Goal: Task Accomplishment & Management: Complete application form

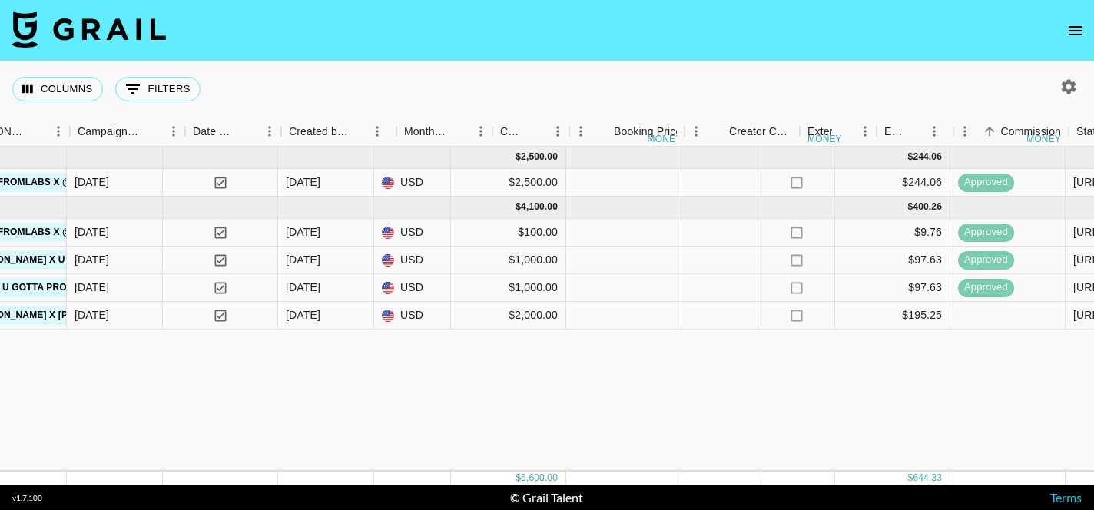
scroll to position [0, 720]
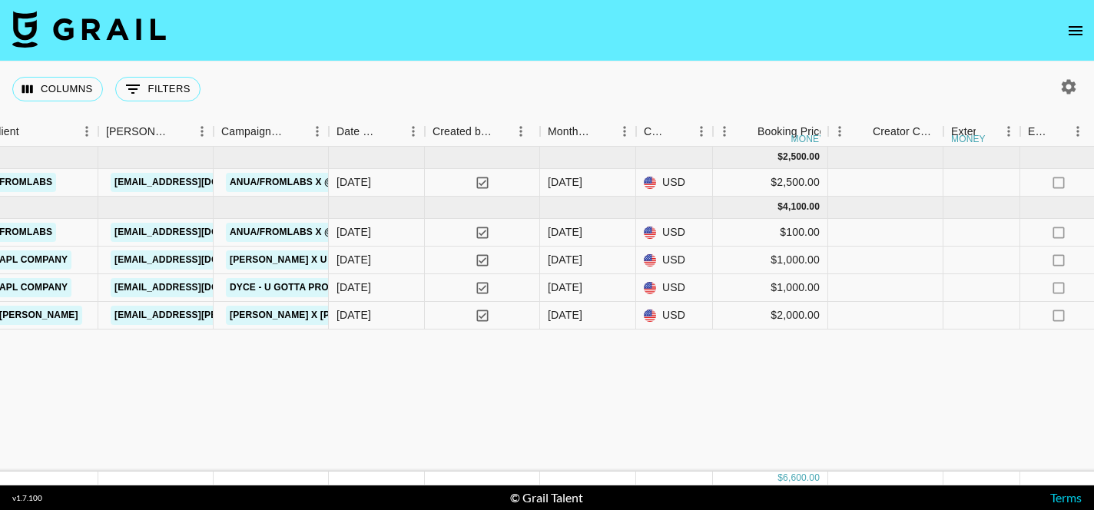
click at [1074, 35] on icon "open drawer" at bounding box center [1076, 31] width 18 height 18
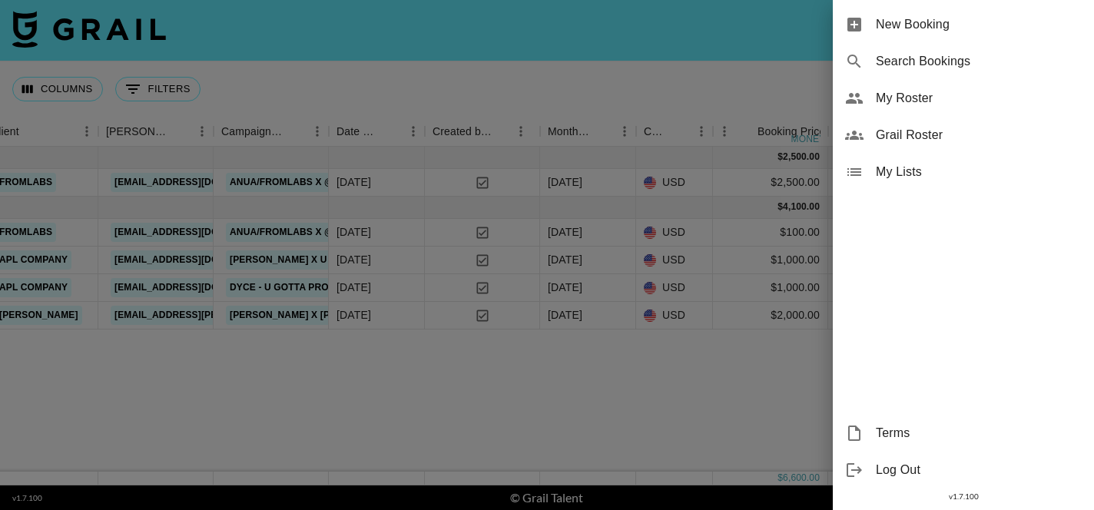
click at [897, 95] on span "My Roster" at bounding box center [979, 98] width 206 height 18
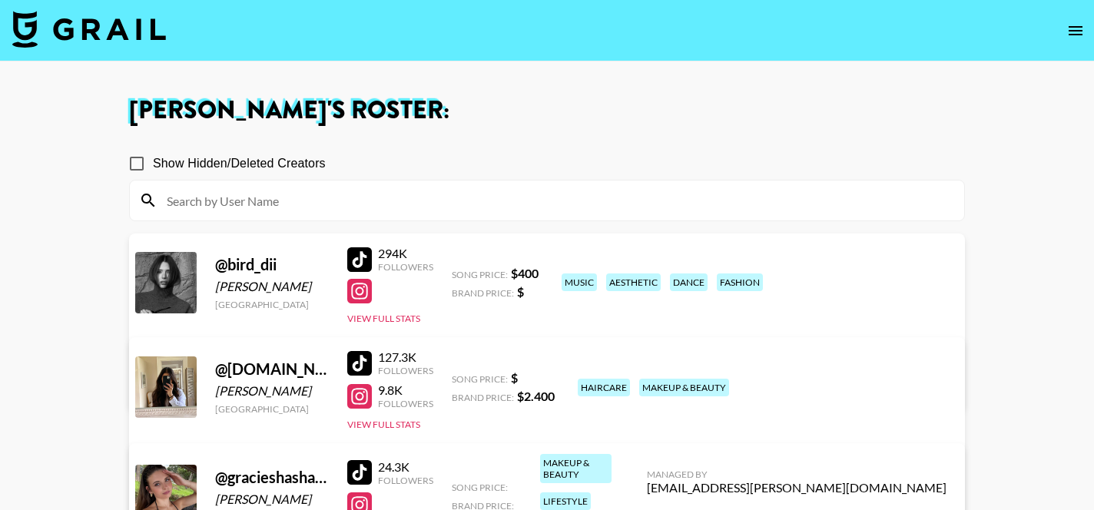
click at [55, 31] on img at bounding box center [89, 29] width 154 height 37
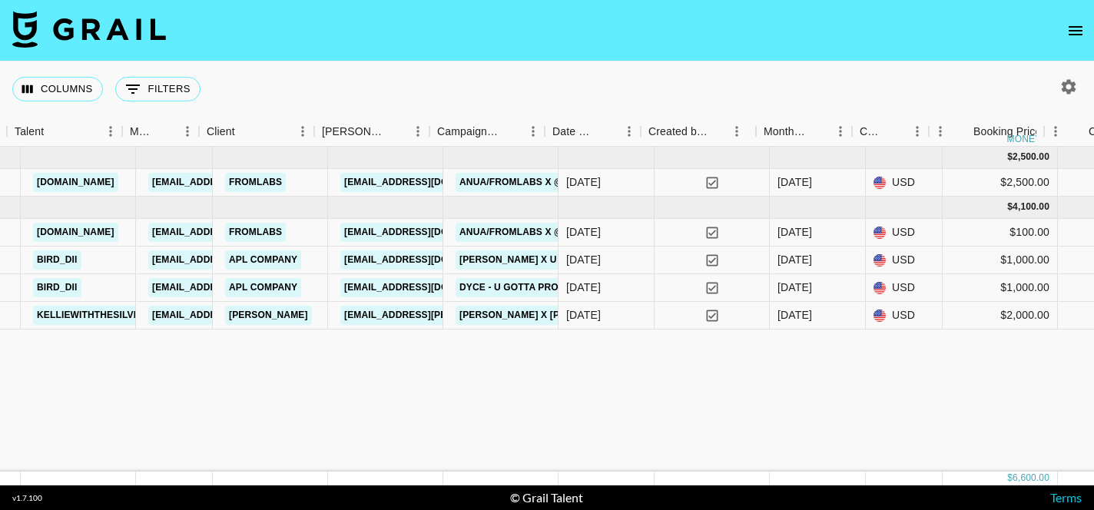
scroll to position [0, 487]
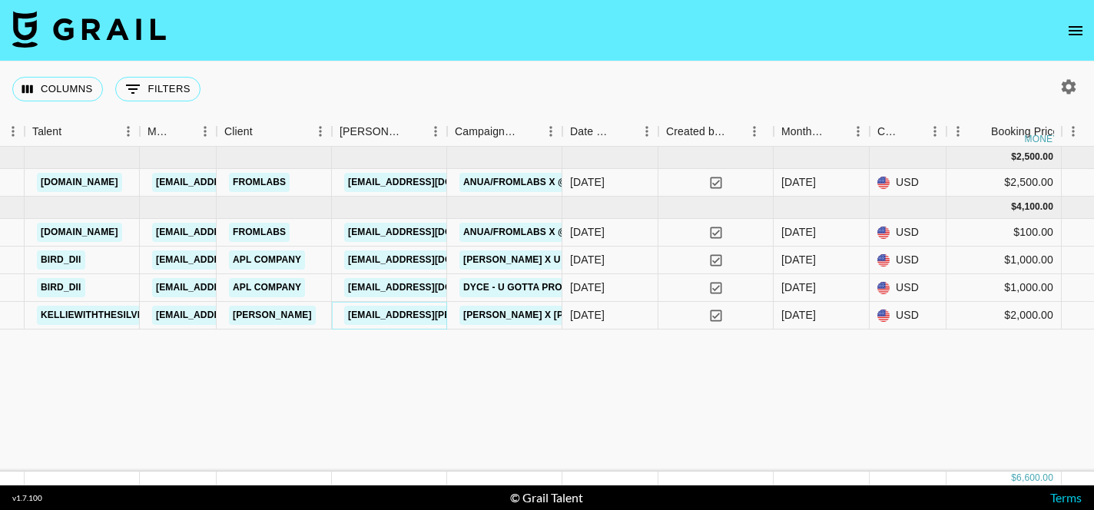
click at [393, 317] on link "[EMAIL_ADDRESS][PERSON_NAME][DOMAIN_NAME]" at bounding box center [469, 315] width 251 height 19
click at [0, 0] on section "Columns 0 Filters + Booking Month Due Grail Platform ID Airtable ID Talent Mana…" at bounding box center [547, 255] width 1094 height 510
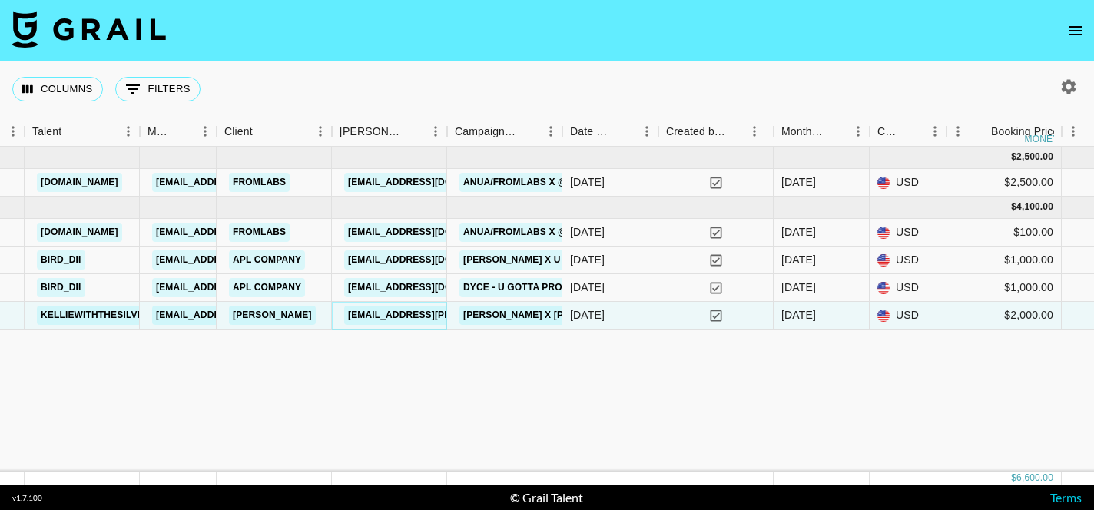
click at [413, 320] on link "[EMAIL_ADDRESS][PERSON_NAME][DOMAIN_NAME]" at bounding box center [469, 315] width 251 height 19
click at [277, 319] on link "[PERSON_NAME]" at bounding box center [272, 315] width 87 height 19
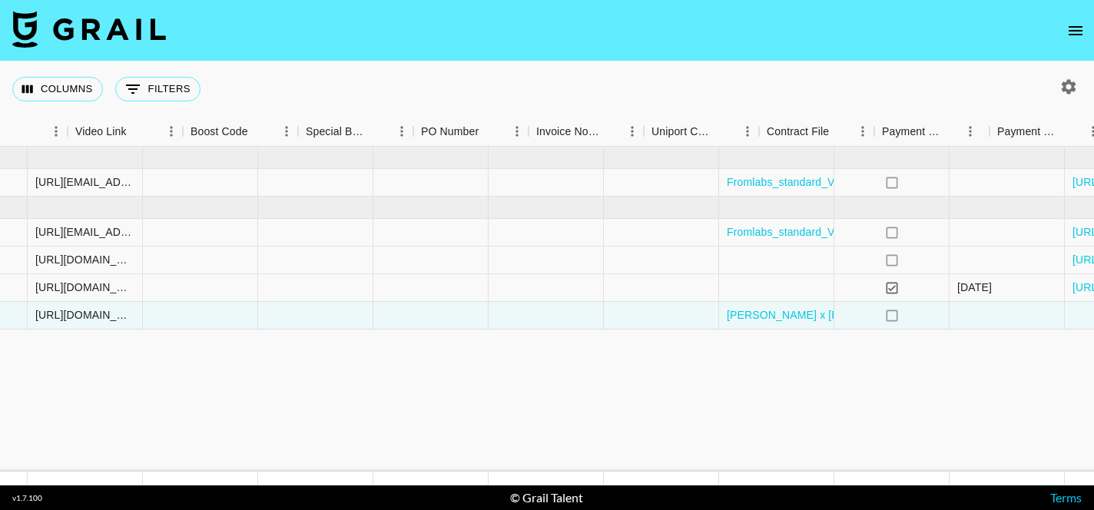
scroll to position [0, 2027]
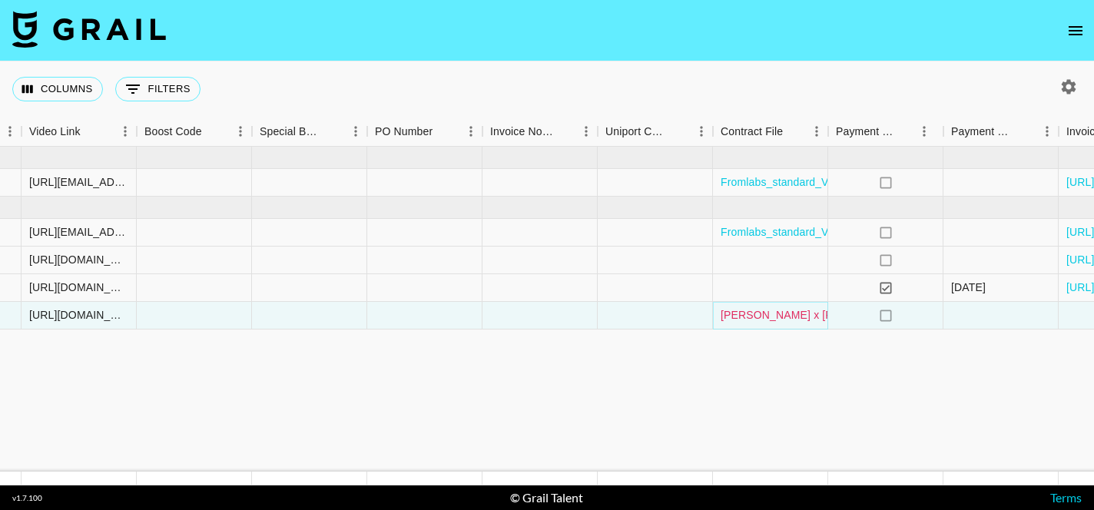
click at [770, 317] on link "[PERSON_NAME] x [PERSON_NAME] July Paid Media Campaign 2.docx.pdf" at bounding box center [911, 314] width 380 height 15
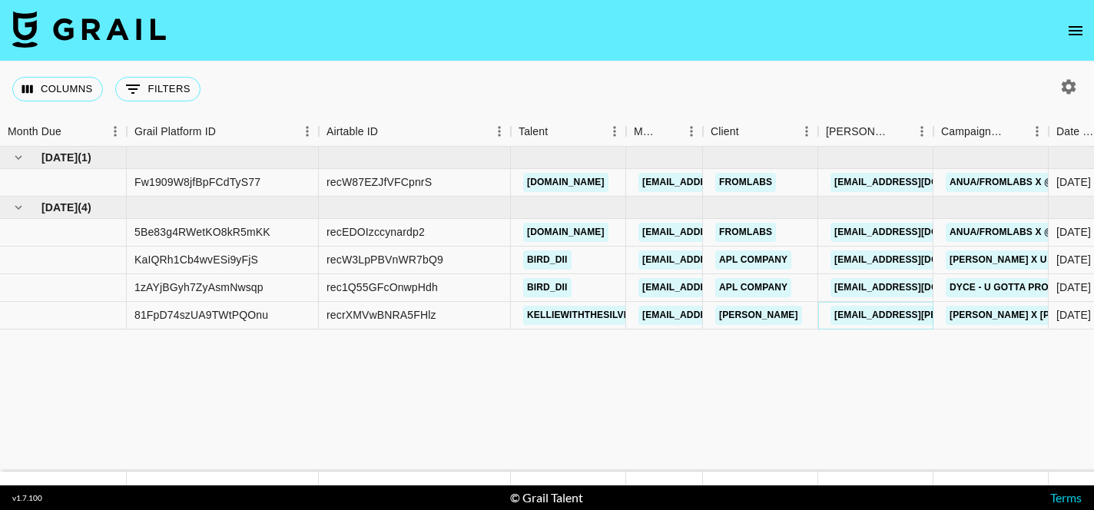
click at [882, 315] on link "[EMAIL_ADDRESS][PERSON_NAME][DOMAIN_NAME]" at bounding box center [956, 315] width 251 height 19
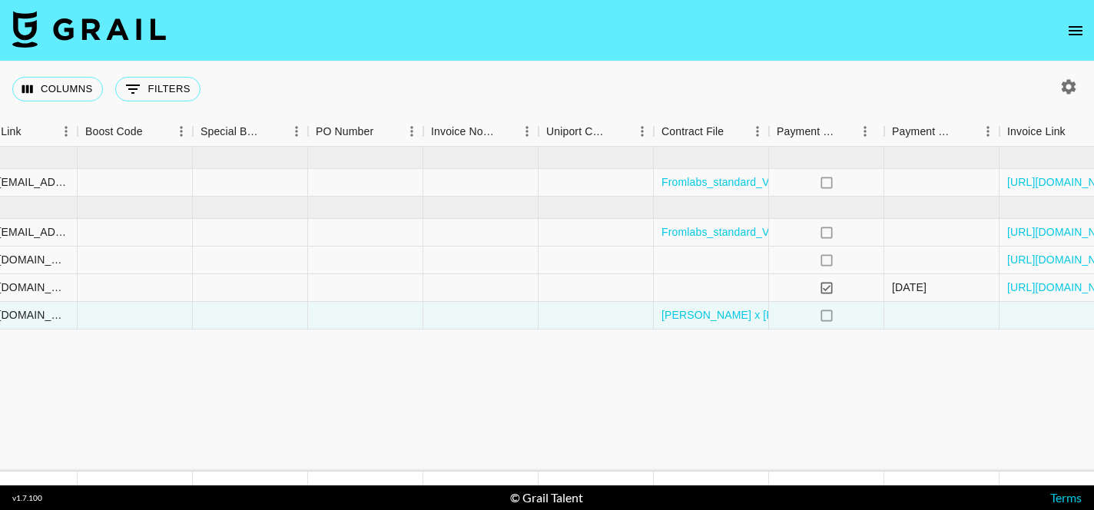
scroll to position [0, 2168]
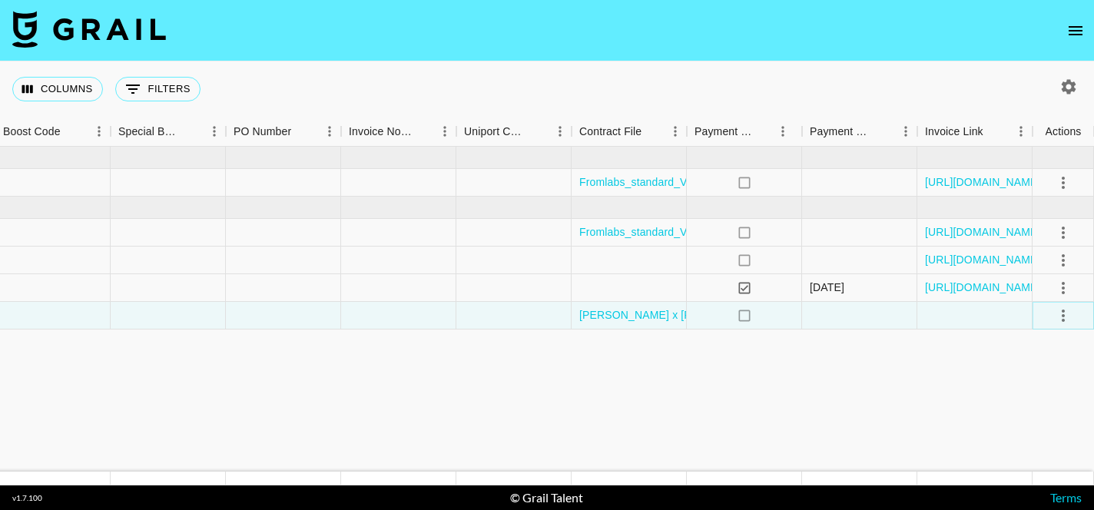
click at [1064, 317] on icon "select merge strategy" at bounding box center [1063, 316] width 3 height 12
click at [1044, 453] on div "Approve" at bounding box center [1030, 459] width 47 height 18
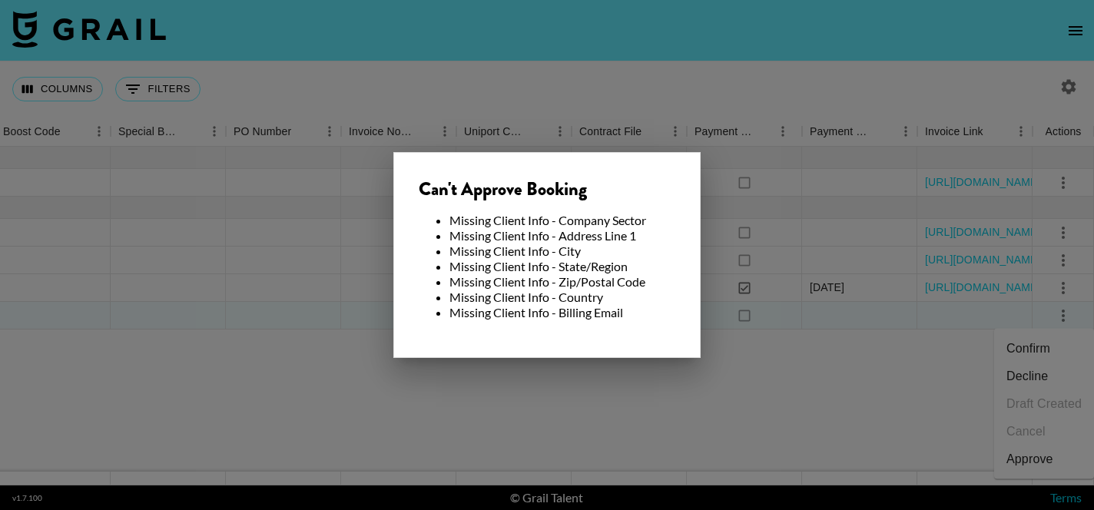
click at [706, 388] on div at bounding box center [547, 255] width 1094 height 510
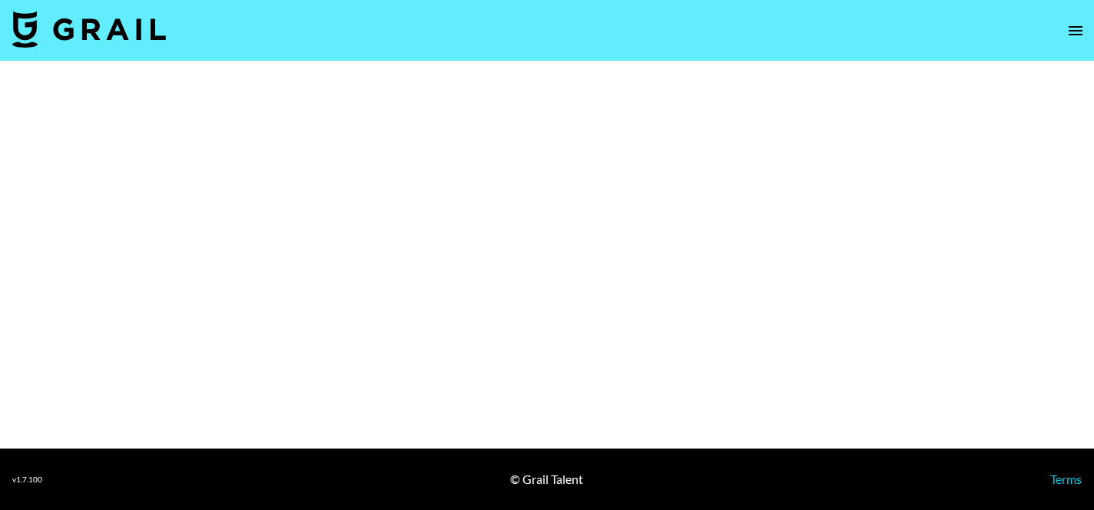
select select "Brand"
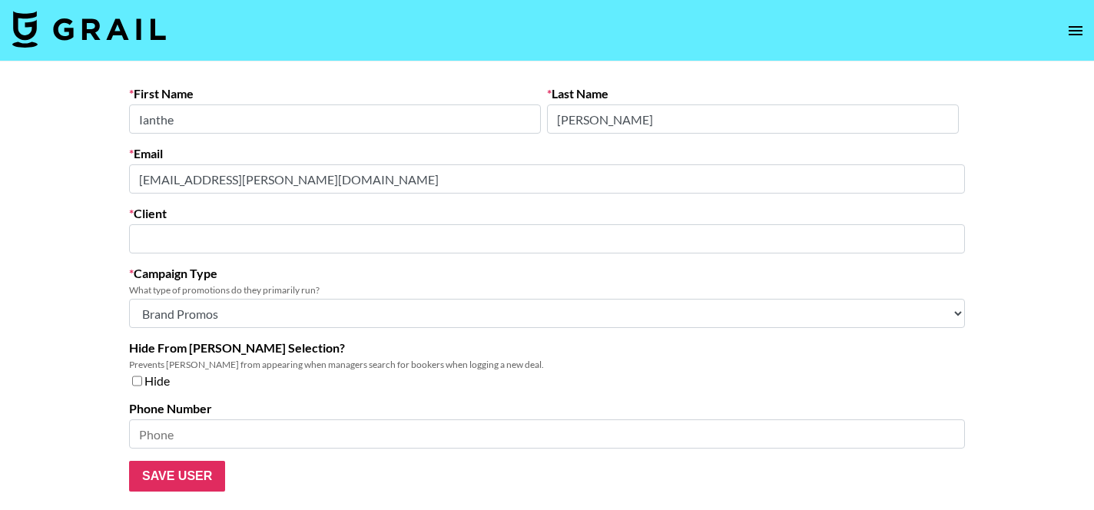
type input "[PERSON_NAME]"
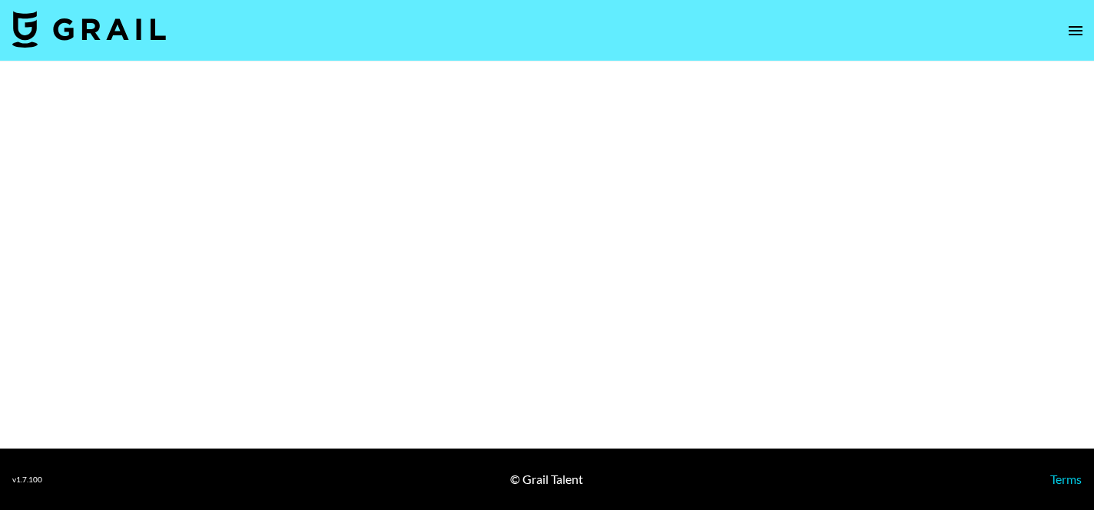
select select "Brand"
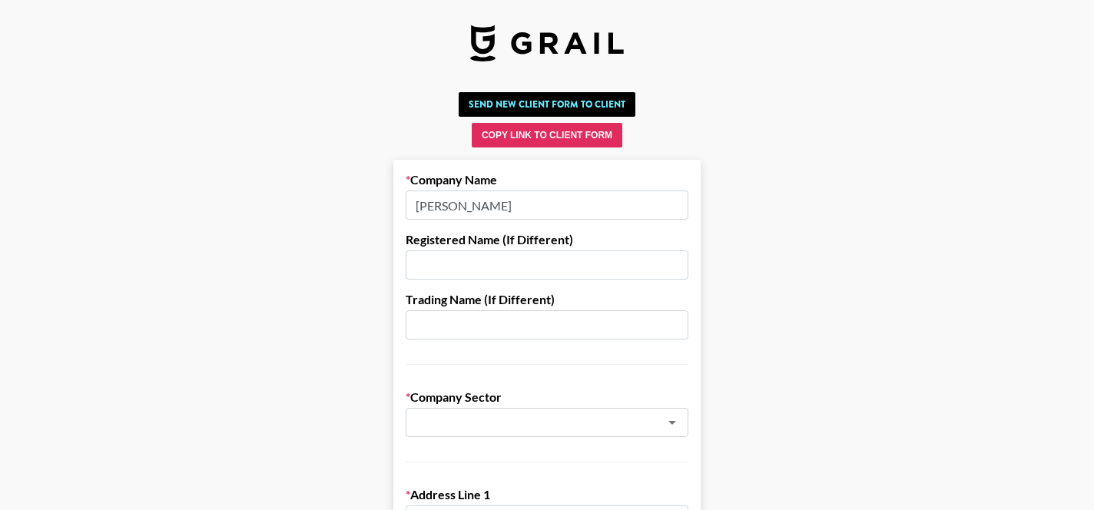
click at [573, 210] on input "[PERSON_NAME]" at bounding box center [547, 205] width 283 height 29
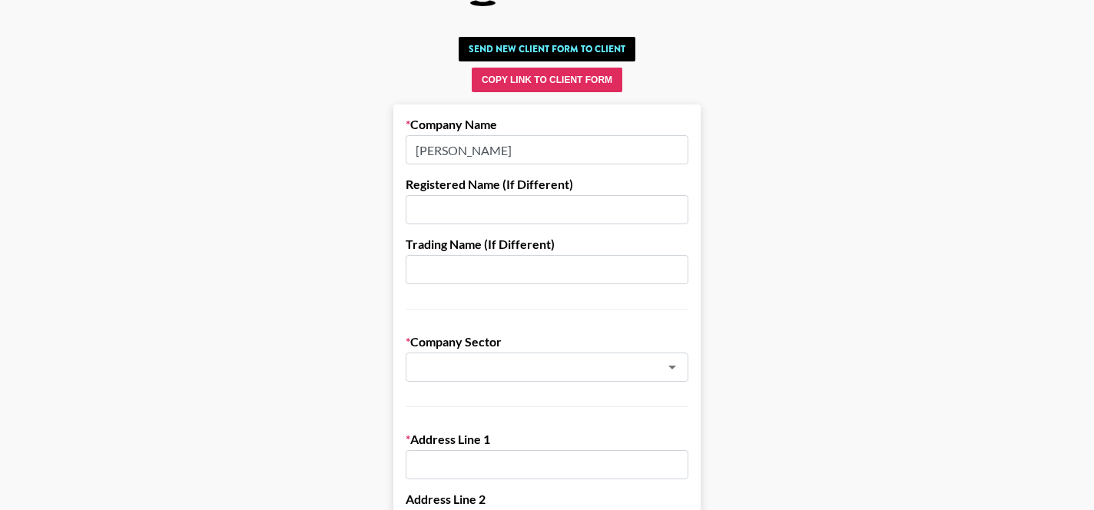
scroll to position [58, 0]
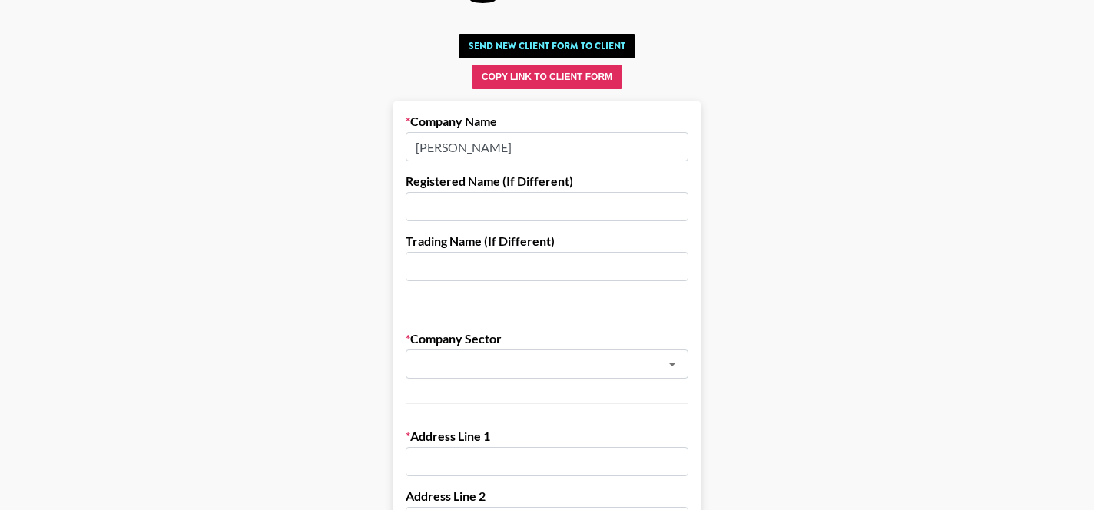
type input "[PERSON_NAME]"
click at [447, 200] on input "text" at bounding box center [547, 206] width 283 height 29
click at [442, 200] on input "text" at bounding box center [547, 206] width 283 height 29
paste input "Beauty Seen Inc"
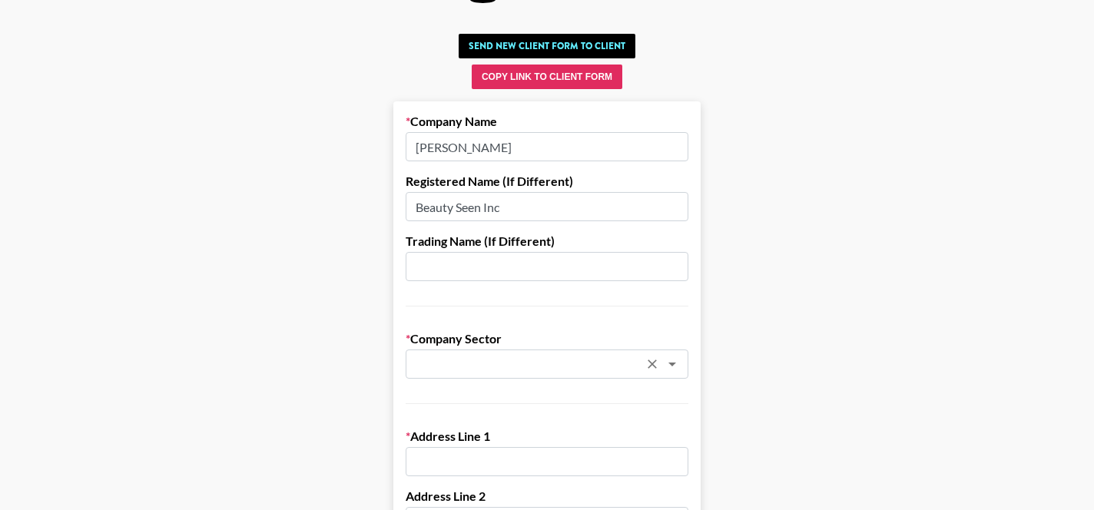
type input "Beauty Seen Inc"
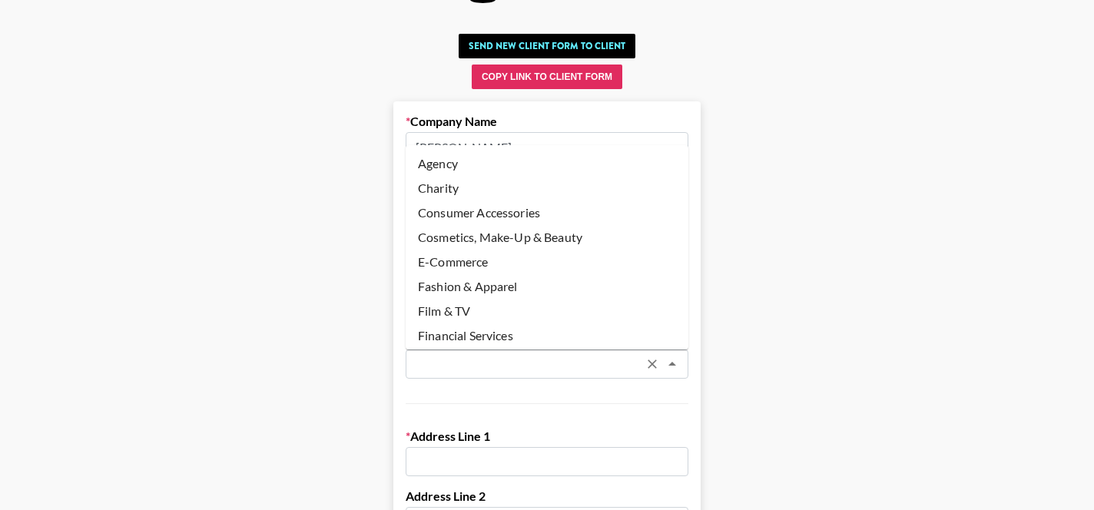
click at [434, 368] on input "text" at bounding box center [527, 365] width 224 height 18
click at [466, 240] on li "Cosmetics, Make-Up & Beauty" at bounding box center [547, 237] width 283 height 25
type input "Cosmetics, Make-Up & Beauty"
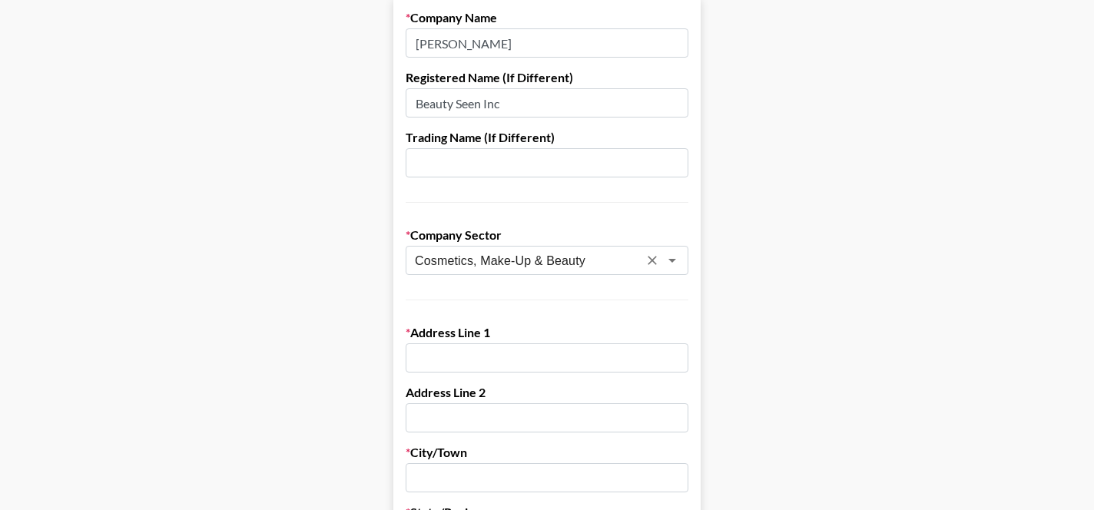
scroll to position [163, 0]
click at [433, 355] on input "text" at bounding box center [547, 357] width 283 height 29
paste input "55 Washington Street, Ste 420, Brooklyn NY 11201"
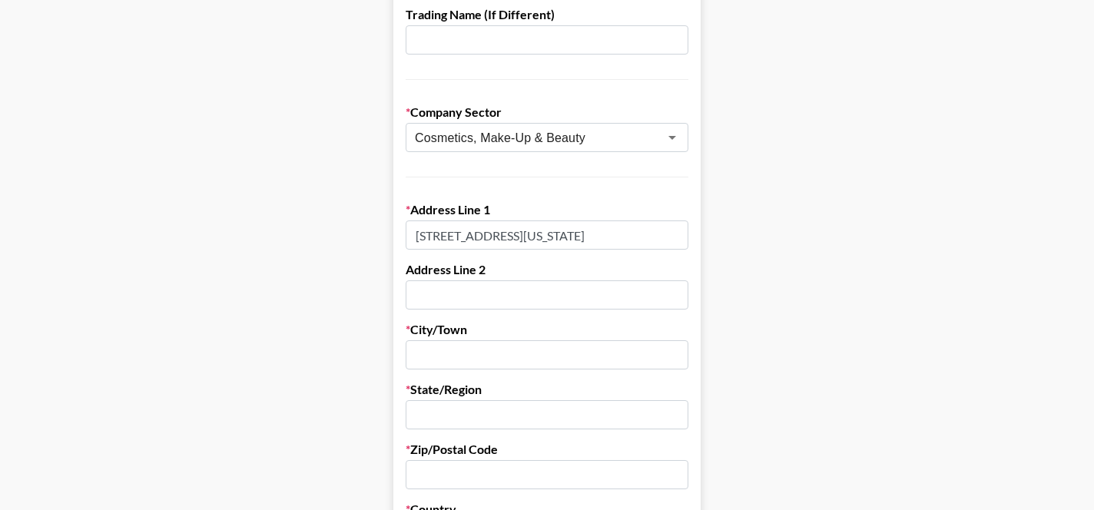
scroll to position [289, 0]
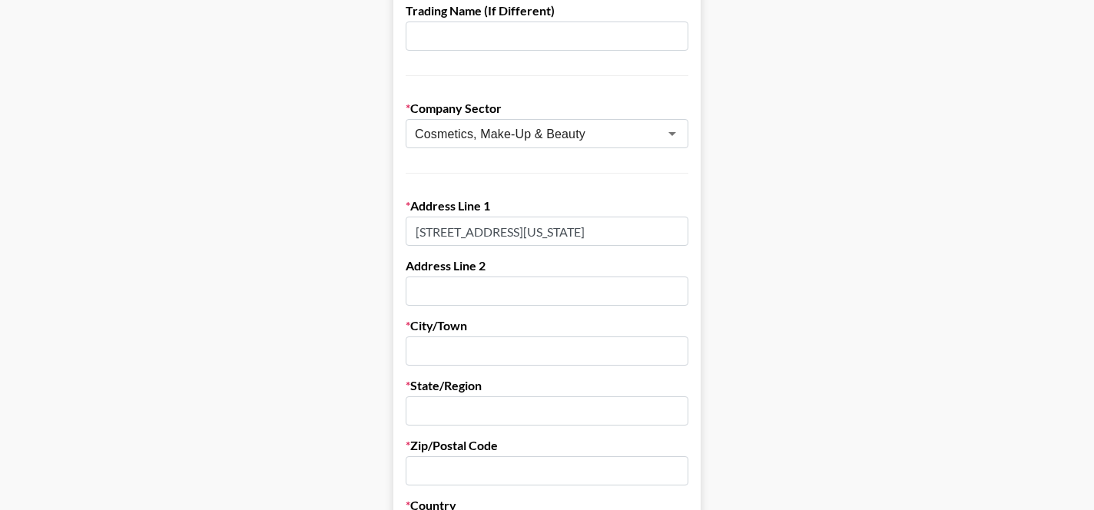
drag, startPoint x: 624, startPoint y: 232, endPoint x: 576, endPoint y: 231, distance: 48.4
click at [576, 231] on input "55 Washington Street, Ste 420, Brooklyn NY 11201" at bounding box center [547, 231] width 283 height 29
type input "55 Washington Street, Ste 420, Brooklyn NY 11201"
click at [449, 347] on input "text" at bounding box center [547, 351] width 283 height 29
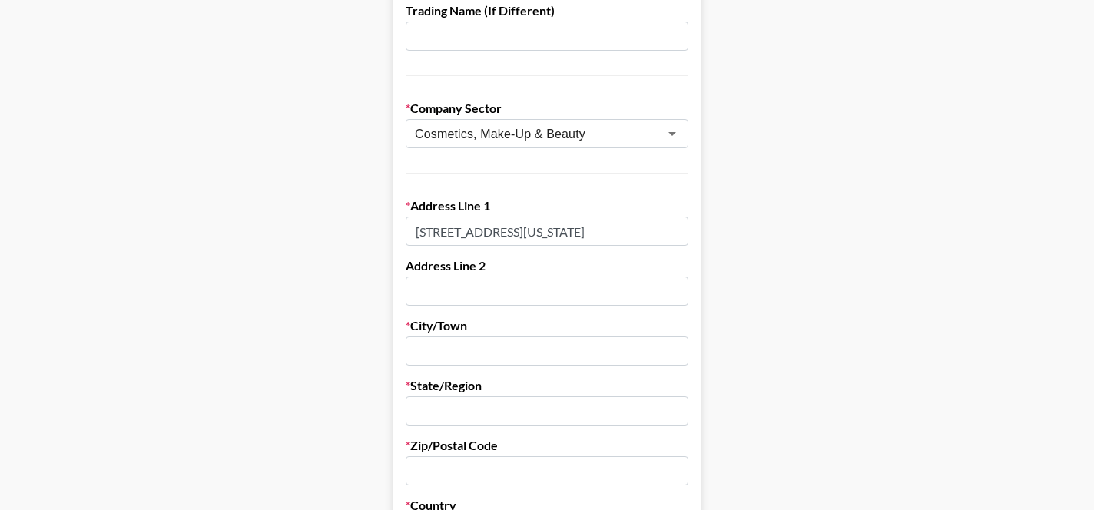
paste input "Brooklyn"
type input "Brooklyn"
click at [448, 414] on input "text" at bounding box center [547, 411] width 283 height 29
type input "NY"
drag, startPoint x: 653, startPoint y: 230, endPoint x: 586, endPoint y: 231, distance: 66.9
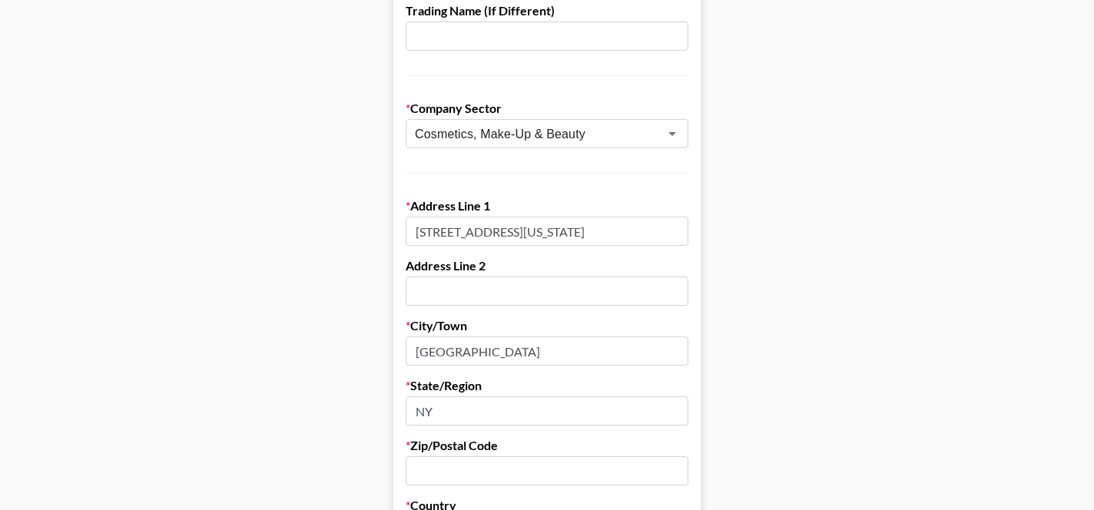
click at [586, 231] on input "55 Washington Street, Ste 420, Brooklyn NY 11201" at bounding box center [547, 231] width 283 height 29
drag, startPoint x: 637, startPoint y: 231, endPoint x: 589, endPoint y: 230, distance: 48.4
click at [589, 230] on input "55 Washington Street, Ste 420, 11201" at bounding box center [547, 231] width 283 height 29
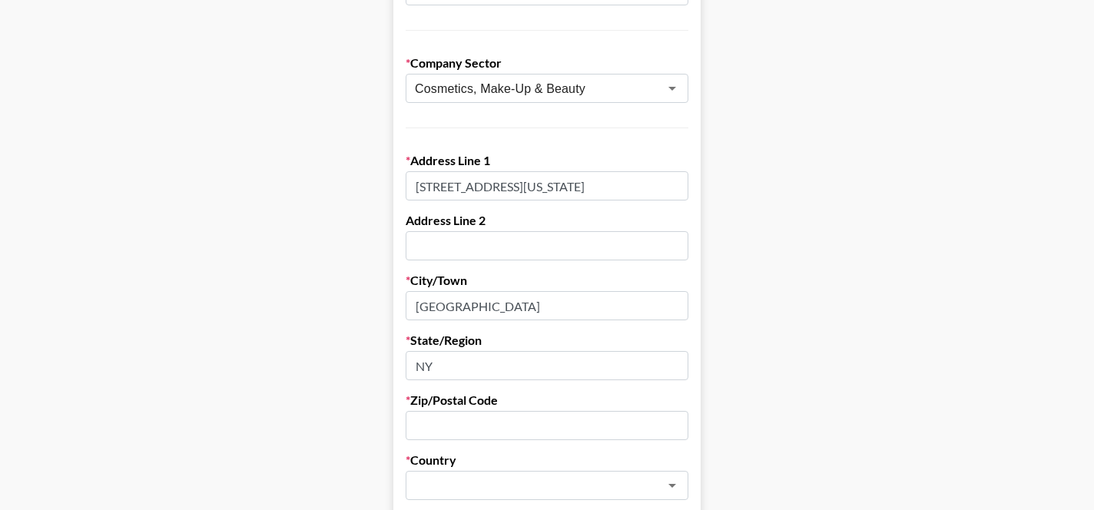
scroll to position [340, 0]
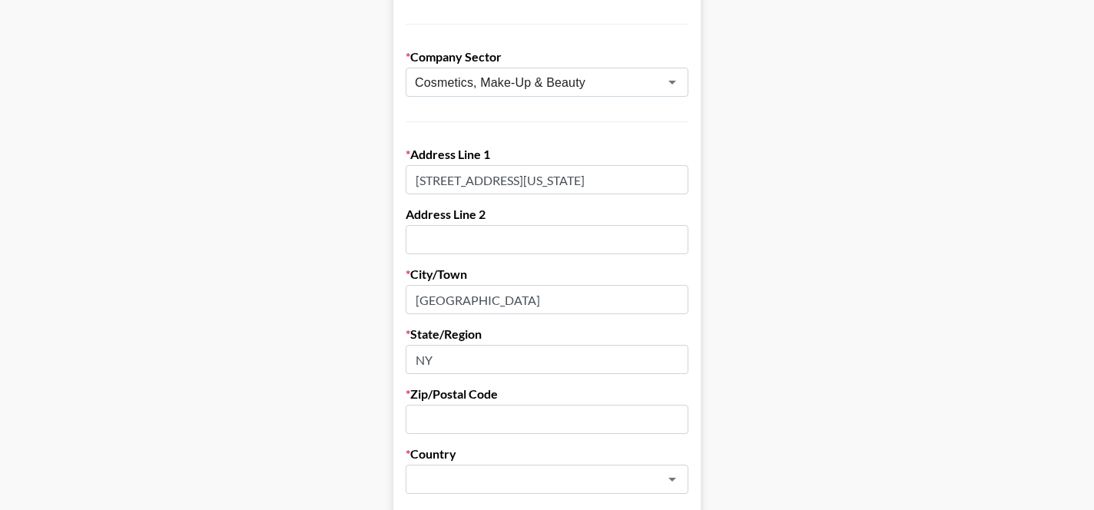
type input "55 Washington Street, Ste 420"
click at [449, 422] on input "text" at bounding box center [547, 419] width 283 height 29
paste input "11201"
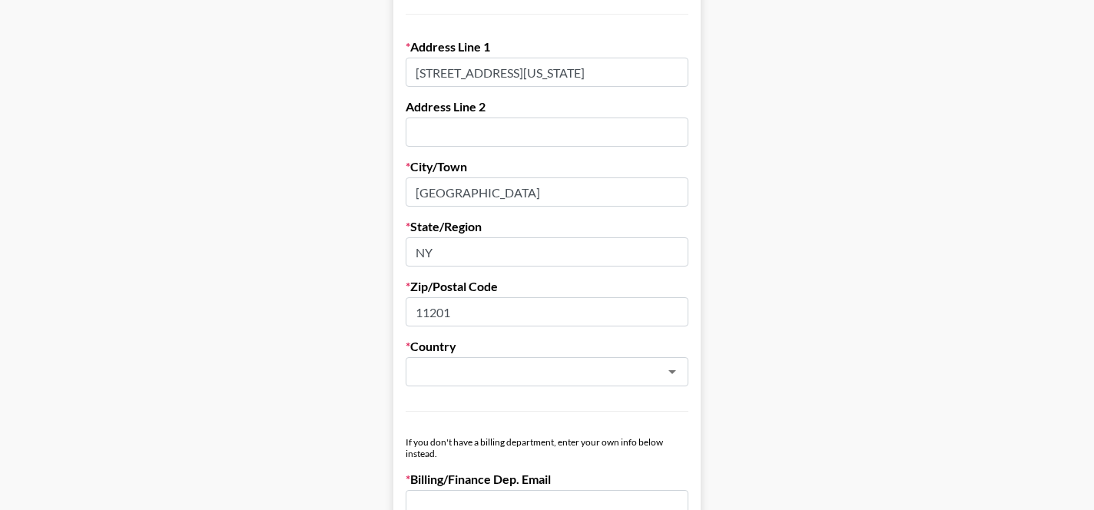
scroll to position [467, 0]
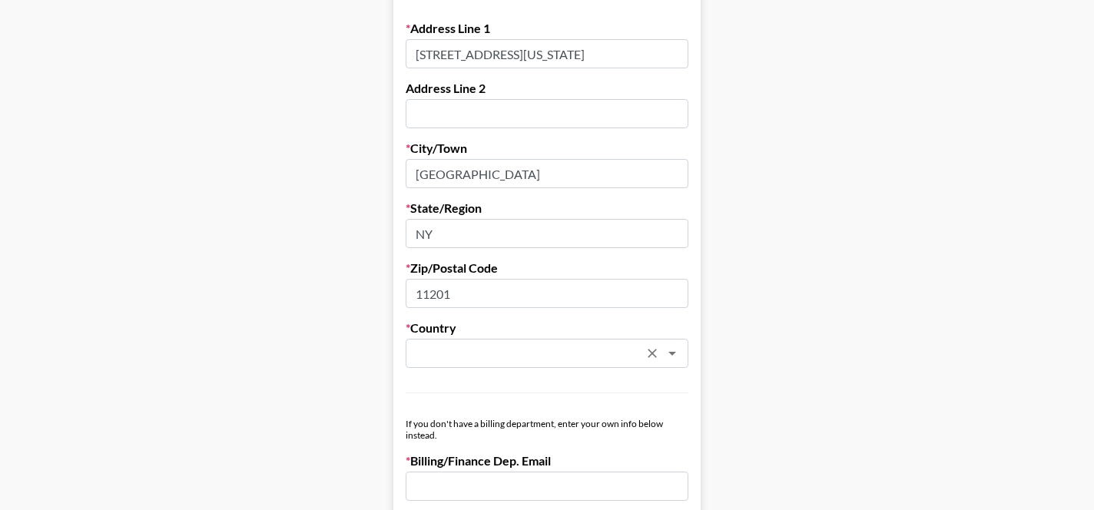
type input "11201"
click at [463, 351] on input "text" at bounding box center [527, 354] width 224 height 18
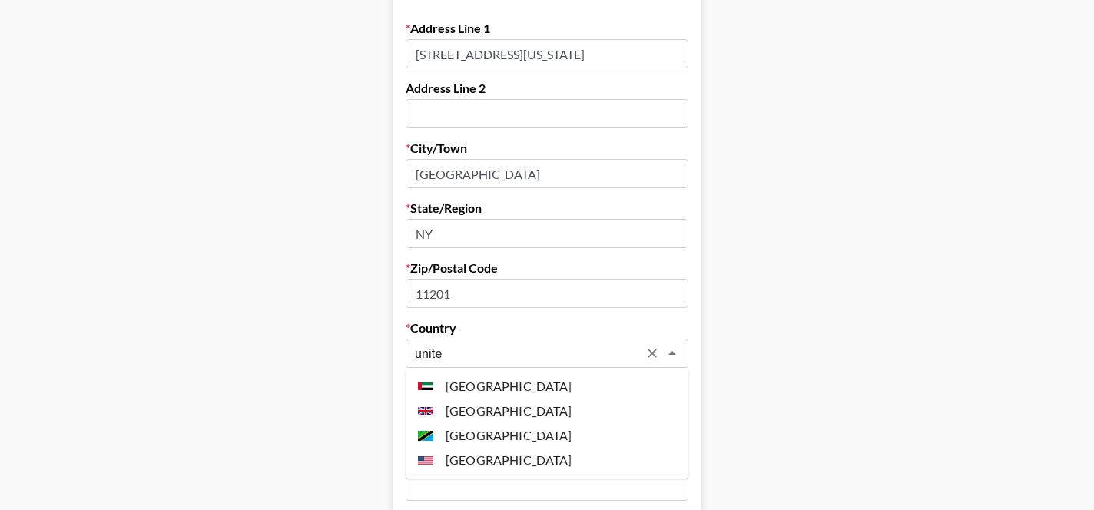
click at [479, 453] on li "United States" at bounding box center [547, 460] width 283 height 25
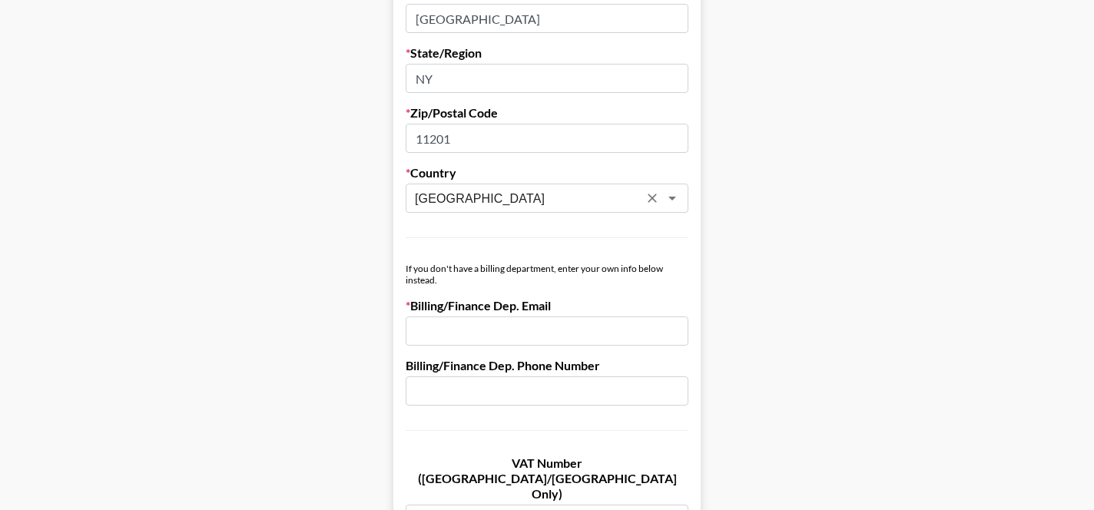
scroll to position [624, 0]
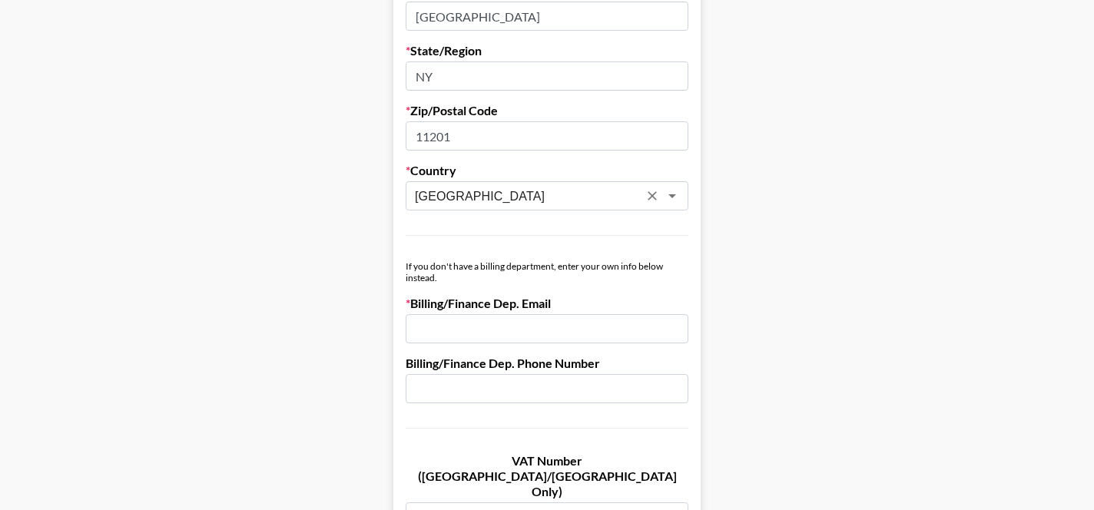
type input "United States"
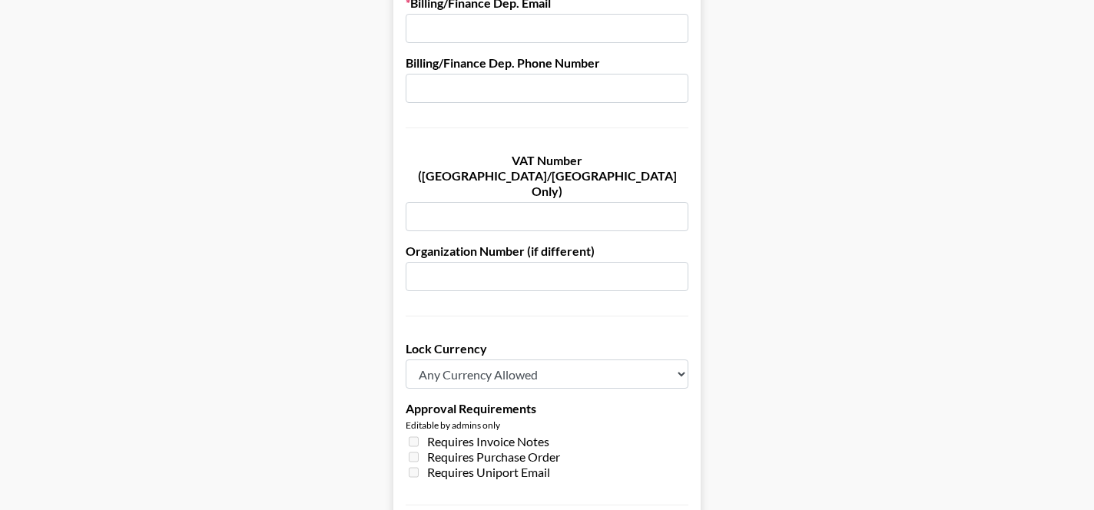
scroll to position [926, 0]
click at [559, 358] on select "Any Currency Allowed USD GBP EUR CAD AUD" at bounding box center [547, 372] width 283 height 29
select select "USD"
click at [406, 358] on select "Any Currency Allowed USD GBP EUR CAD AUD" at bounding box center [547, 372] width 283 height 29
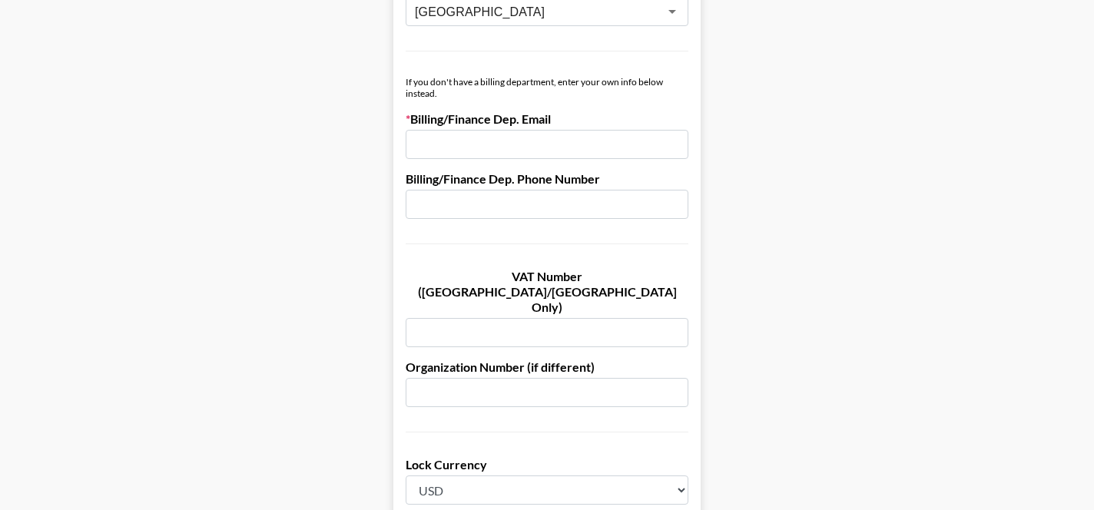
scroll to position [808, 0]
click at [437, 149] on input "email" at bounding box center [547, 145] width 283 height 29
paste input "[EMAIL_ADDRESS][PERSON_NAME][DOMAIN_NAME]"
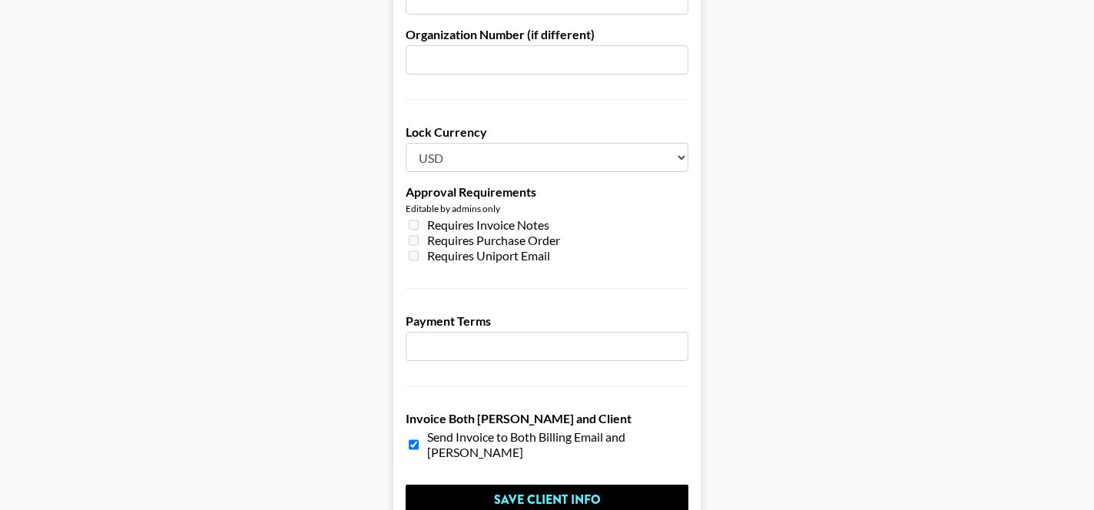
scroll to position [1214, 0]
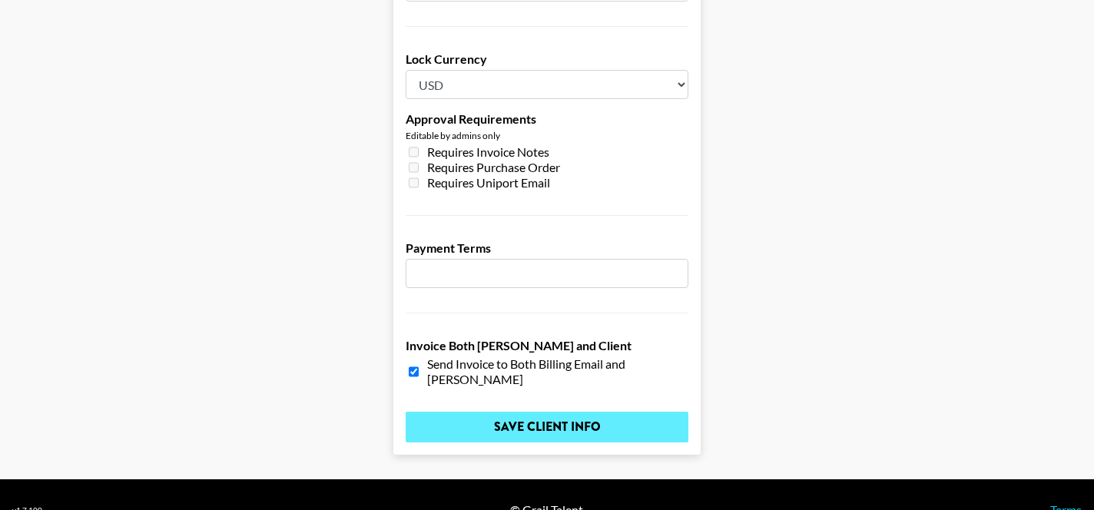
type input "[EMAIL_ADDRESS][PERSON_NAME][DOMAIN_NAME]"
click at [550, 412] on input "Save Client Info" at bounding box center [547, 427] width 283 height 31
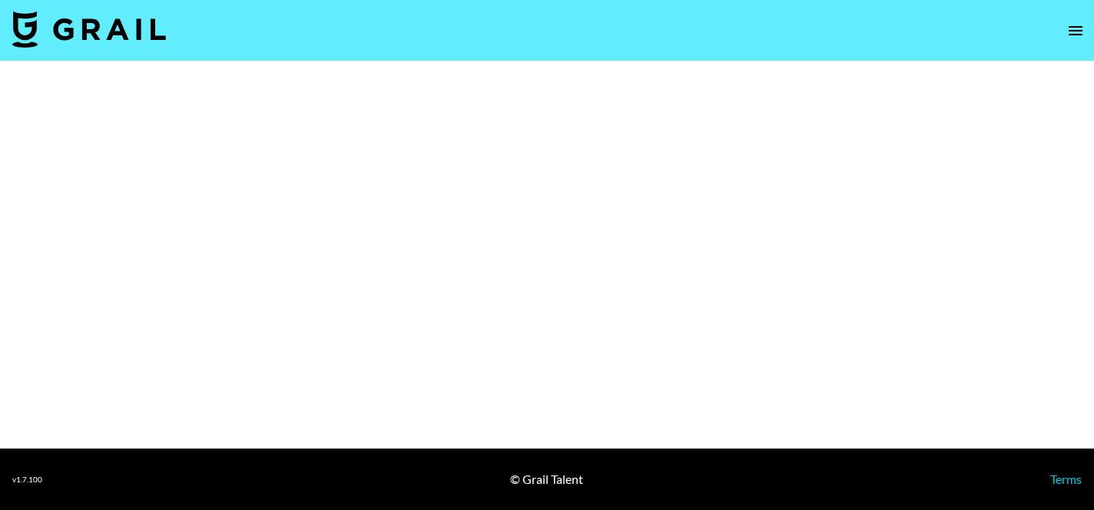
select select "Brand"
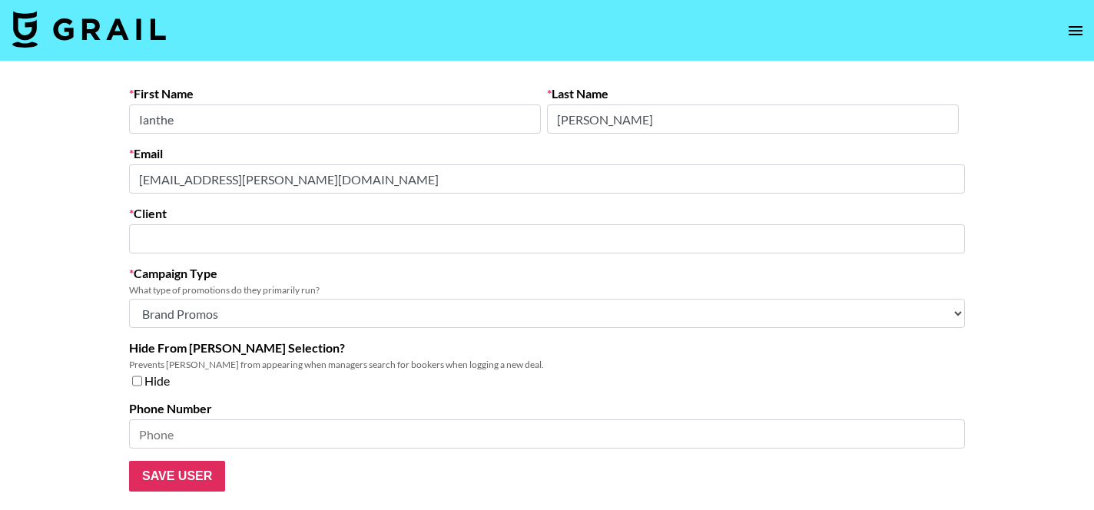
type input "[PERSON_NAME]"
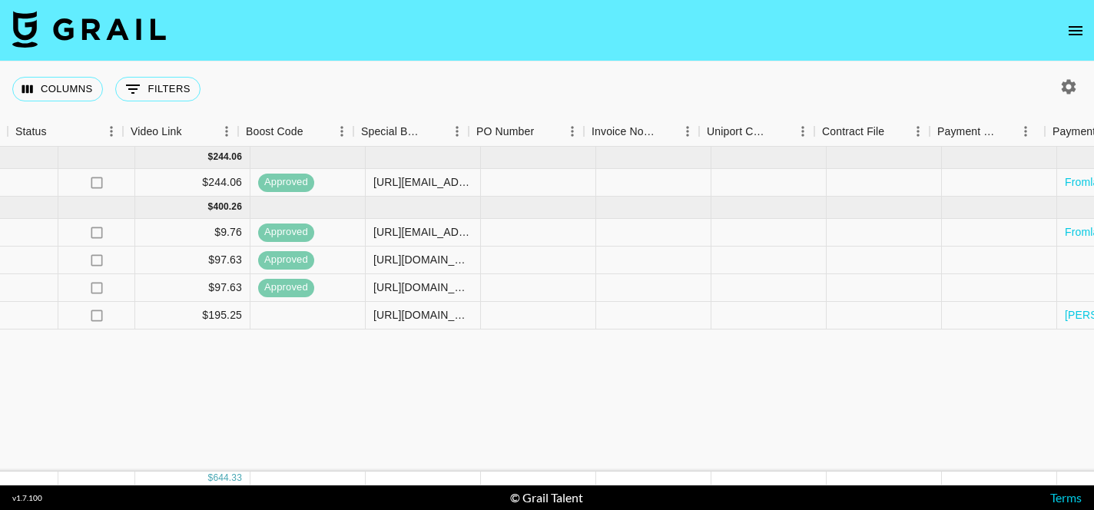
scroll to position [0, 2168]
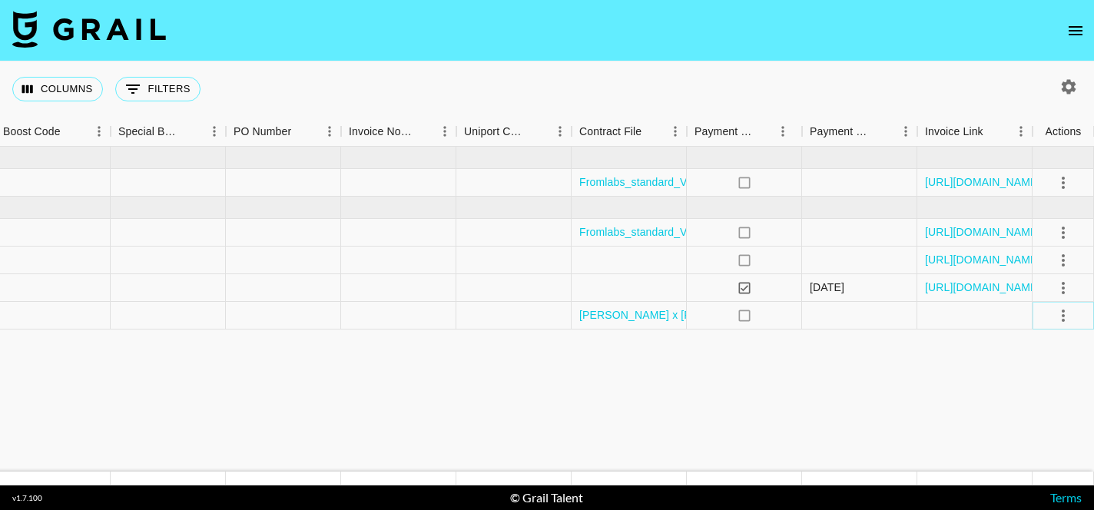
click at [1061, 311] on icon "select merge strategy" at bounding box center [1063, 316] width 18 height 18
click at [1018, 459] on div "Approve" at bounding box center [1030, 459] width 47 height 18
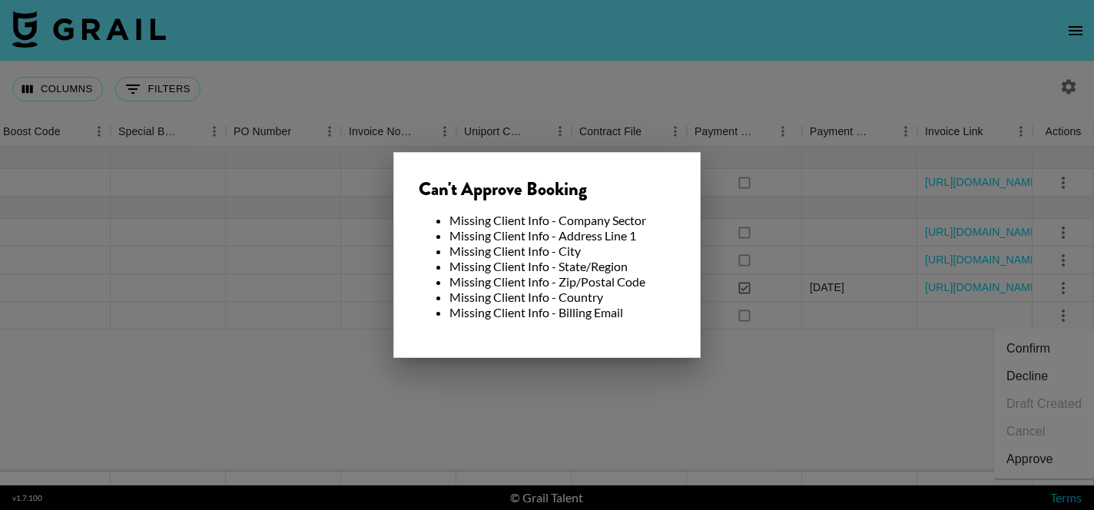
click at [653, 392] on div at bounding box center [547, 255] width 1094 height 510
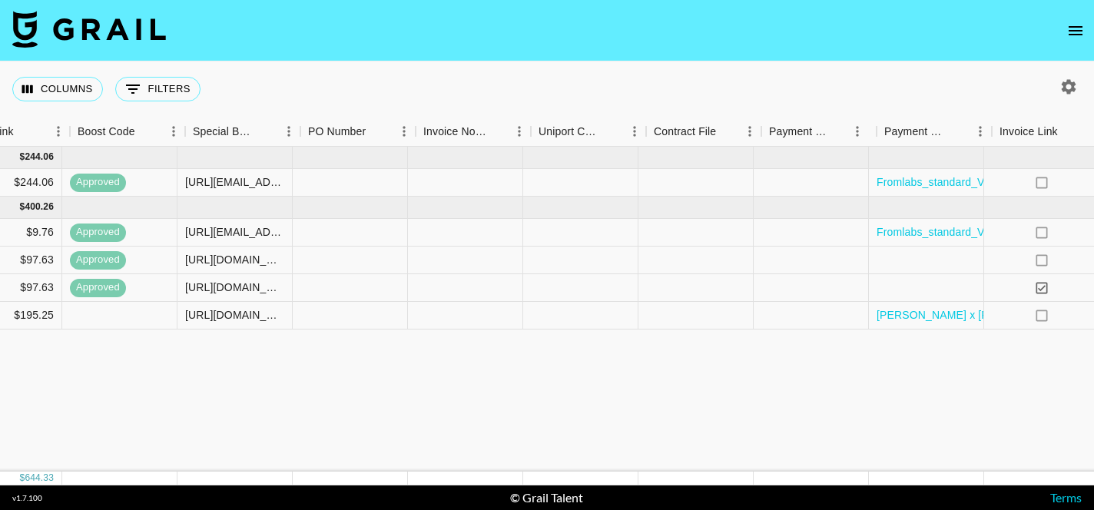
scroll to position [0, 2168]
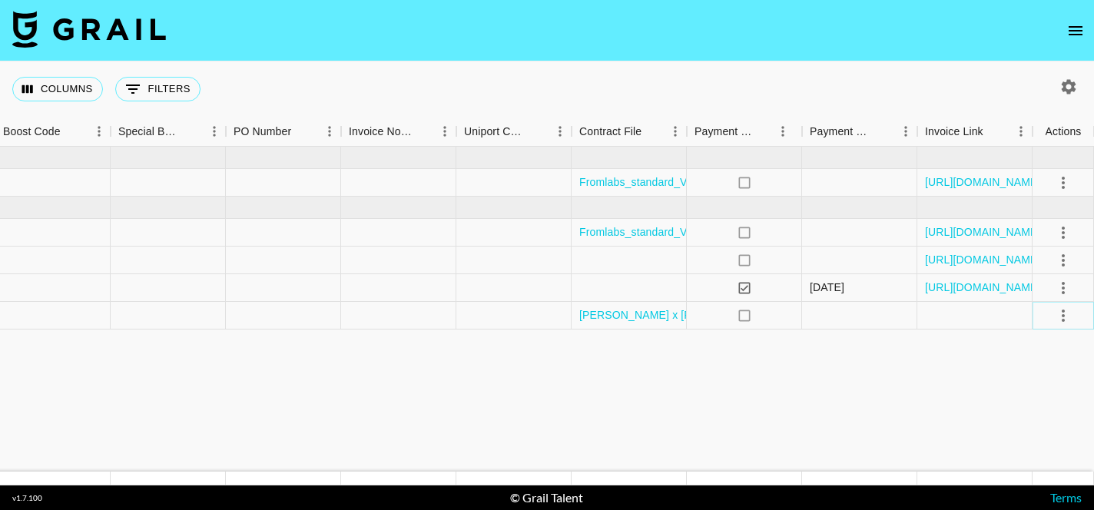
click at [1061, 318] on icon "select merge strategy" at bounding box center [1063, 316] width 18 height 18
click at [1034, 456] on div "Approve" at bounding box center [1030, 459] width 47 height 18
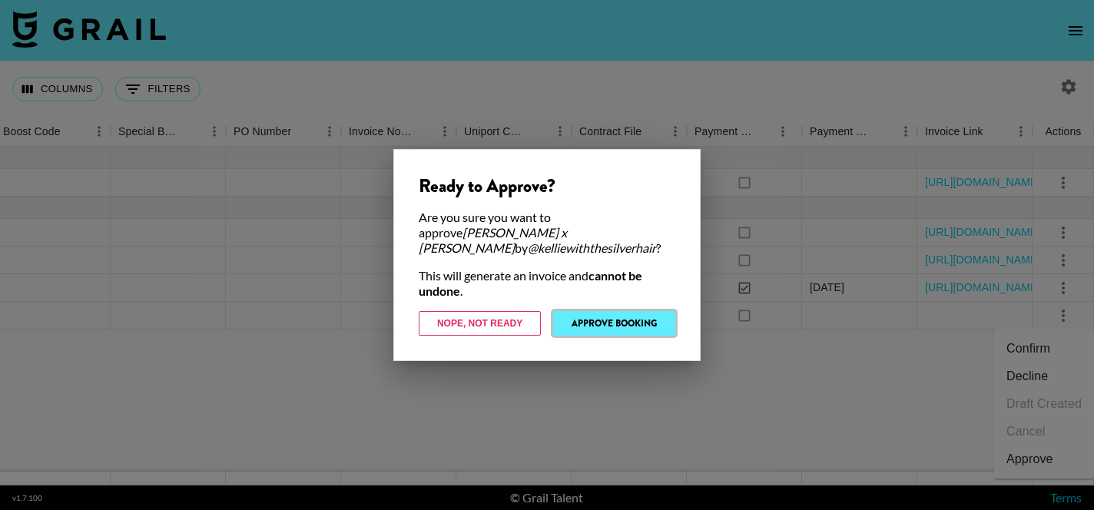
click at [639, 320] on button "Approve Booking" at bounding box center [614, 323] width 122 height 25
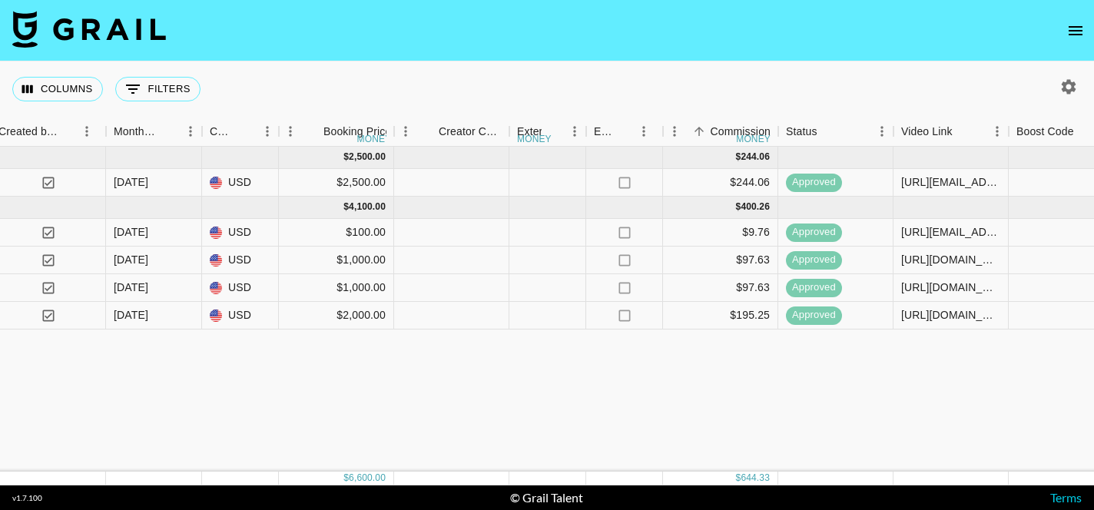
scroll to position [0, 1152]
